Goal: Book appointment/travel/reservation

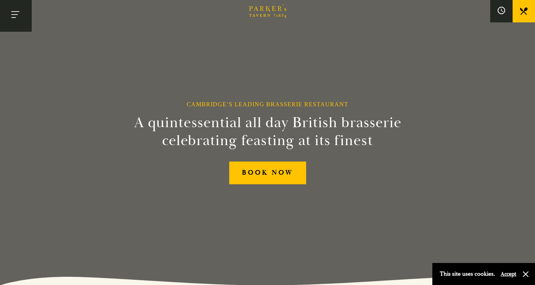
click at [16, 13] on button "Toggle navigation" at bounding box center [16, 16] width 32 height 32
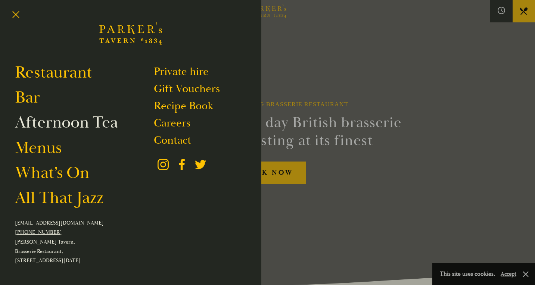
click at [86, 131] on link "Afternoon Tea" at bounding box center [66, 122] width 103 height 21
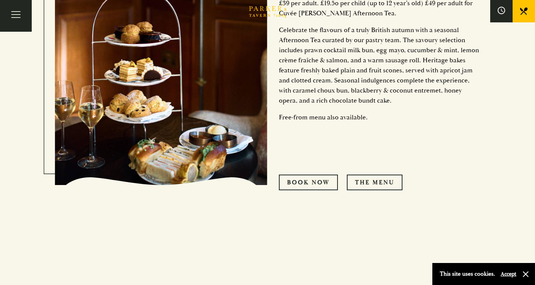
scroll to position [418, 0]
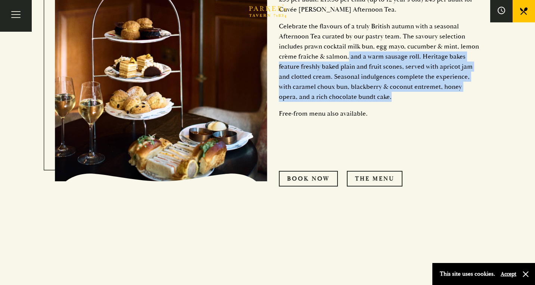
drag, startPoint x: 349, startPoint y: 60, endPoint x: 399, endPoint y: 95, distance: 61.2
click at [399, 95] on p "Celebrate the flavours of a truly British autumn with a seasonal Afternoon Tea …" at bounding box center [380, 61] width 202 height 81
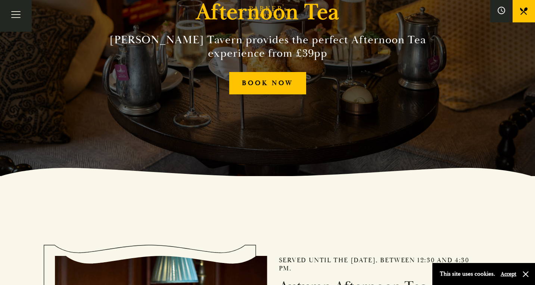
scroll to position [0, 0]
